Goal: Task Accomplishment & Management: Use online tool/utility

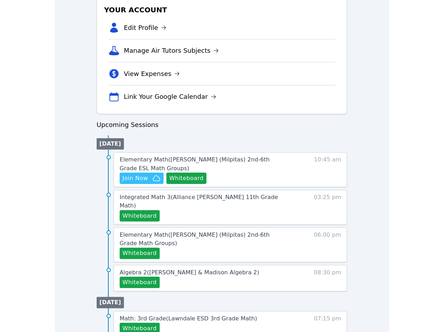
scroll to position [239, 0]
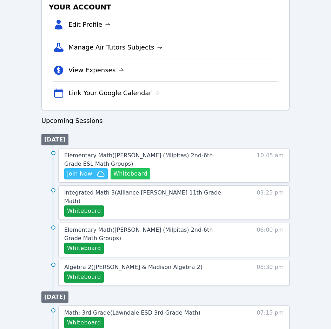
click at [132, 175] on button "Whiteboard" at bounding box center [131, 173] width 40 height 11
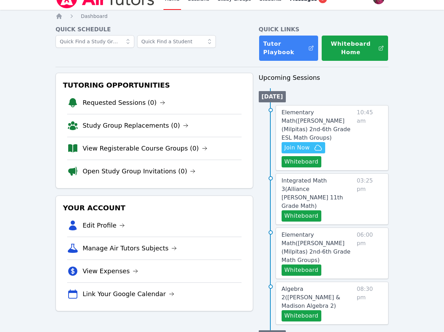
scroll to position [0, 0]
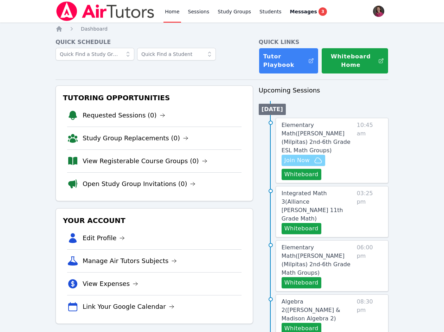
click at [305, 156] on span "Join Now" at bounding box center [296, 160] width 25 height 8
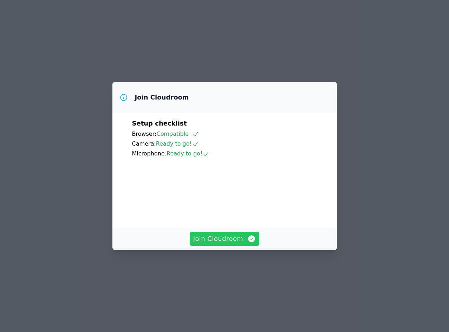
click at [237, 244] on span "Join Cloudroom" at bounding box center [224, 239] width 63 height 10
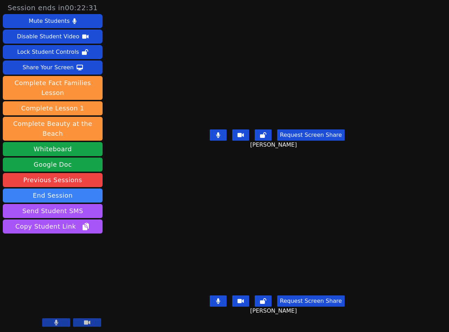
click at [223, 139] on button at bounding box center [218, 134] width 17 height 11
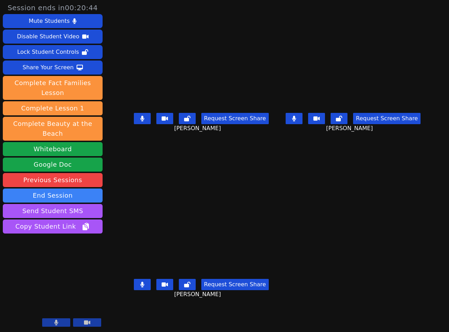
click at [303, 124] on button at bounding box center [294, 118] width 17 height 11
click at [134, 120] on button at bounding box center [142, 118] width 17 height 11
click at [140, 286] on icon at bounding box center [142, 285] width 4 height 6
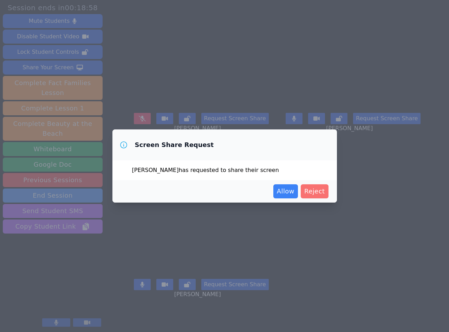
click at [318, 194] on span "Reject" at bounding box center [314, 191] width 21 height 10
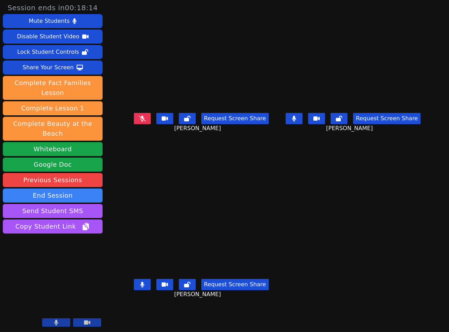
click at [134, 282] on button at bounding box center [142, 284] width 17 height 11
click at [296, 121] on icon at bounding box center [294, 119] width 4 height 6
click at [298, 121] on icon at bounding box center [294, 119] width 7 height 6
click at [296, 121] on icon at bounding box center [294, 119] width 4 height 6
click at [134, 286] on button at bounding box center [142, 284] width 17 height 11
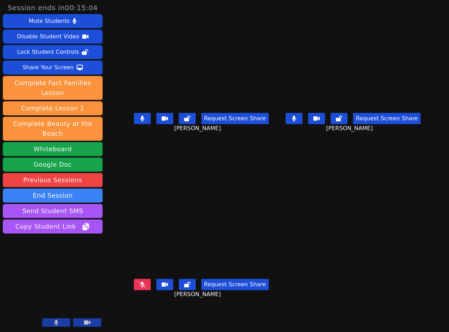
click at [140, 120] on icon at bounding box center [142, 119] width 4 height 6
click at [134, 282] on button at bounding box center [142, 284] width 17 height 11
click at [296, 121] on icon at bounding box center [294, 119] width 4 height 6
click at [139, 121] on icon at bounding box center [142, 119] width 7 height 6
click at [136, 290] on button at bounding box center [142, 284] width 17 height 11
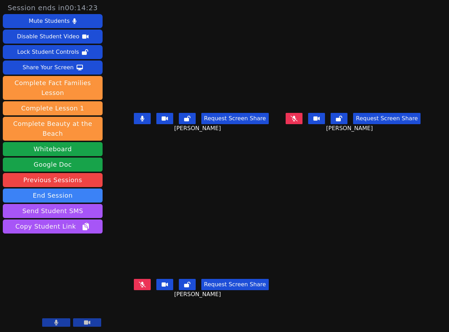
click at [136, 124] on button at bounding box center [142, 118] width 17 height 11
click at [134, 283] on button at bounding box center [142, 284] width 17 height 11
click at [296, 121] on icon at bounding box center [294, 119] width 4 height 6
click at [139, 121] on icon at bounding box center [142, 119] width 7 height 6
click at [140, 284] on icon at bounding box center [142, 285] width 4 height 6
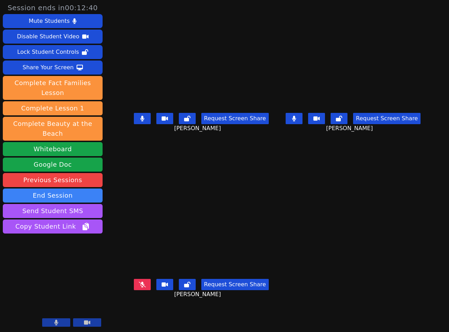
click at [134, 124] on button at bounding box center [142, 118] width 17 height 11
click at [296, 121] on icon at bounding box center [294, 119] width 4 height 6
click at [140, 284] on icon at bounding box center [142, 285] width 4 height 6
click at [138, 117] on button at bounding box center [142, 118] width 17 height 11
click at [134, 282] on button at bounding box center [142, 284] width 17 height 11
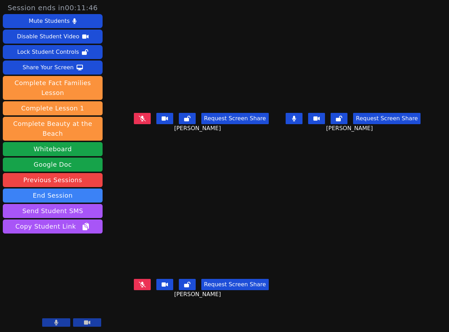
click at [303, 117] on button at bounding box center [294, 118] width 17 height 11
click at [136, 283] on button at bounding box center [142, 284] width 17 height 11
click at [140, 283] on icon at bounding box center [142, 285] width 4 height 6
click at [140, 284] on icon at bounding box center [142, 285] width 4 height 6
click at [140, 121] on icon at bounding box center [142, 119] width 4 height 6
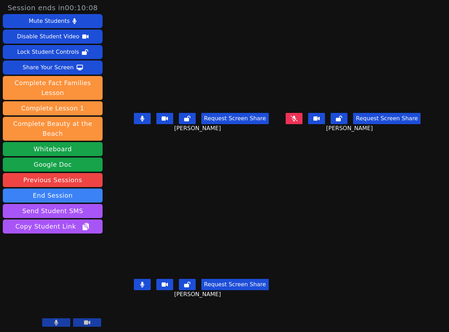
click at [140, 286] on icon at bounding box center [142, 285] width 4 height 6
click at [140, 121] on icon at bounding box center [142, 119] width 4 height 6
click at [140, 287] on icon at bounding box center [142, 285] width 4 height 6
click at [298, 121] on icon at bounding box center [294, 119] width 7 height 6
click at [296, 121] on icon at bounding box center [294, 119] width 4 height 6
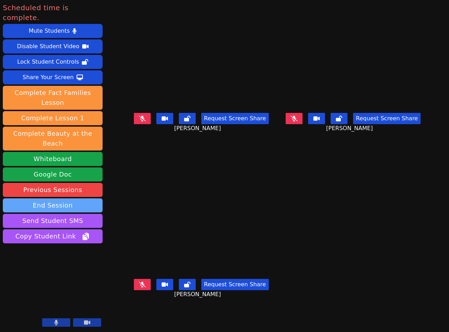
click at [52, 198] on button "End Session" at bounding box center [53, 205] width 100 height 14
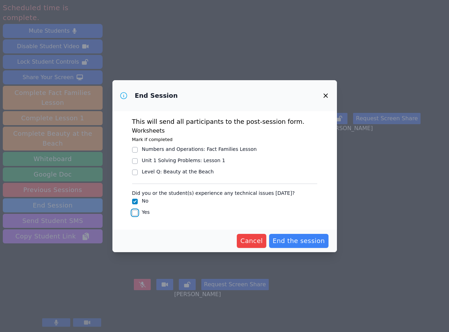
click at [134, 212] on input "Yes" at bounding box center [135, 213] width 6 height 6
checkbox input "true"
checkbox input "false"
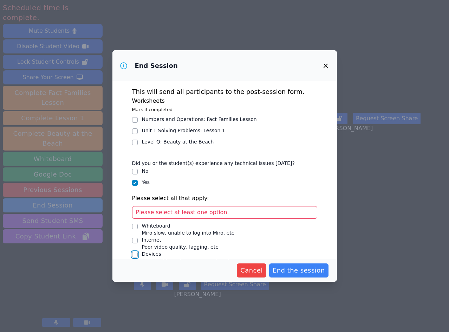
click at [134, 254] on input "Devices Issues with student camera/microphones, etc" at bounding box center [135, 255] width 6 height 6
checkbox input "true"
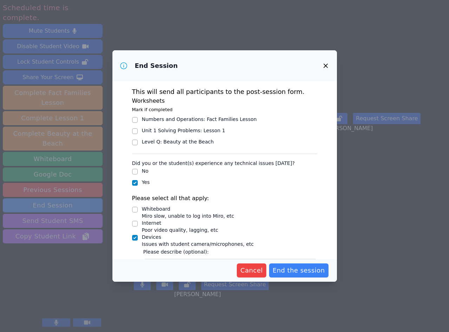
click at [193, 266] on div "Cancel End the session" at bounding box center [225, 270] width 208 height 14
click at [159, 268] on div "Cancel End the session" at bounding box center [225, 270] width 208 height 14
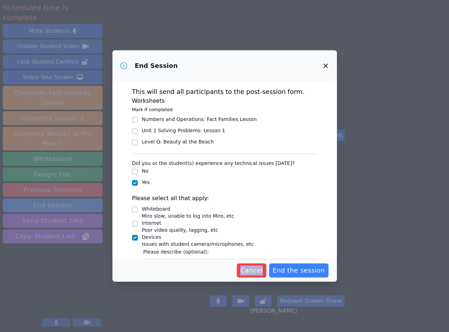
click at [159, 268] on div "Cancel End the session" at bounding box center [225, 270] width 208 height 14
click at [173, 261] on div "Cancel End the session" at bounding box center [224, 270] width 225 height 22
click at [156, 270] on div "Cancel End the session" at bounding box center [225, 270] width 208 height 14
click at [330, 204] on div "This will send all participants to the post-session form. Worksheets Mark if co…" at bounding box center [224, 170] width 225 height 178
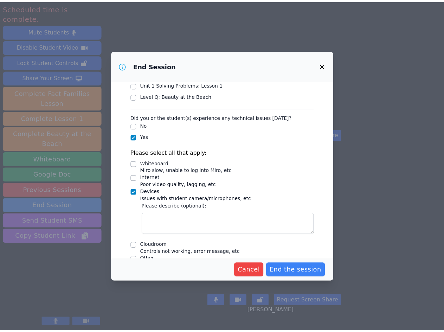
scroll to position [58, 0]
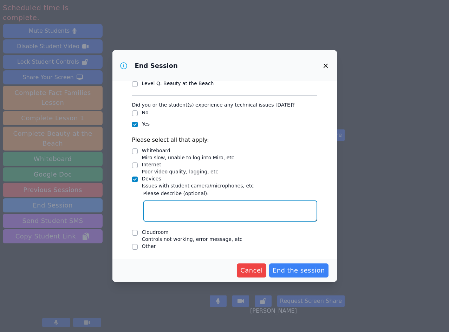
click at [168, 208] on textarea "Devices Issues with student camera/microphones, etc" at bounding box center [230, 210] width 174 height 21
type textarea "g"
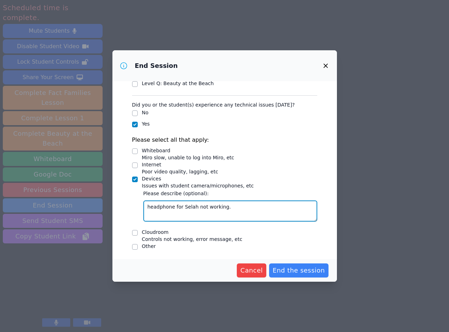
click at [149, 207] on textarea "headphone for Selah not working." at bounding box center [230, 210] width 174 height 21
type textarea "Headphone for Selah not working."
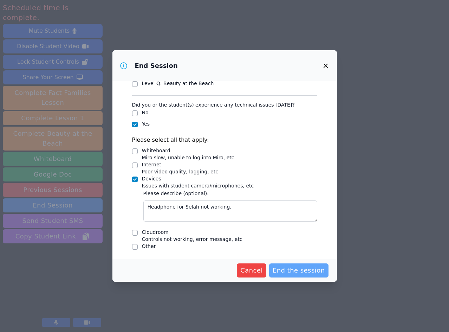
click at [301, 271] on span "End the session" at bounding box center [299, 270] width 52 height 10
